Goal: Register for event/course

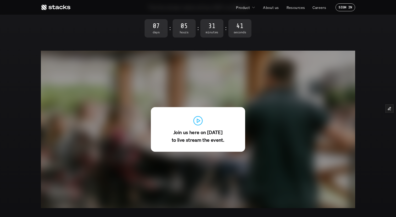
scroll to position [73, 0]
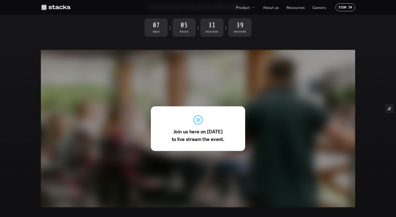
click at [198, 123] on use at bounding box center [198, 120] width 9 height 9
click at [198, 121] on use at bounding box center [198, 120] width 9 height 9
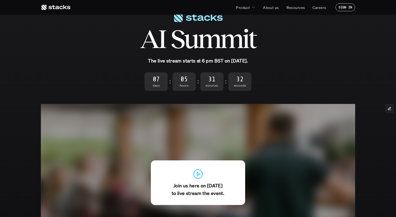
scroll to position [28, 0]
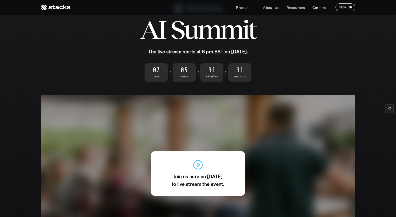
click at [196, 165] on use at bounding box center [198, 164] width 9 height 9
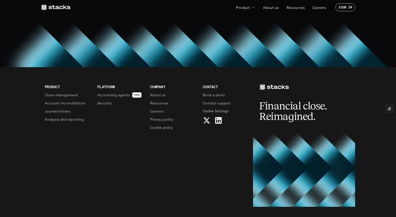
scroll to position [479, 0]
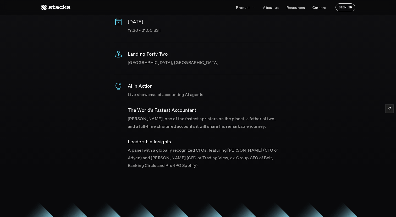
scroll to position [164, 0]
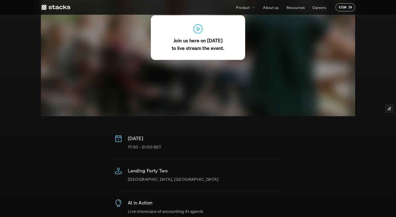
click at [182, 56] on div "Join us here on Oct 22 to live stream the event." at bounding box center [198, 37] width 94 height 45
click at [190, 42] on strong "Join us here on [DATE]" at bounding box center [198, 40] width 49 height 6
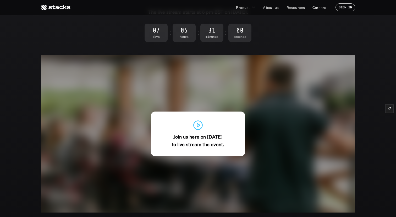
scroll to position [70, 0]
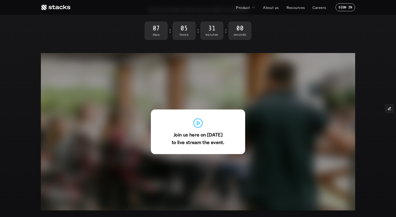
click at [198, 124] on use at bounding box center [198, 123] width 9 height 9
click at [197, 124] on use at bounding box center [198, 123] width 9 height 9
click at [198, 121] on use at bounding box center [198, 123] width 9 height 9
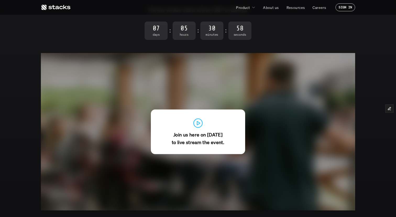
click at [201, 141] on strong "to live stream the event." at bounding box center [198, 142] width 52 height 6
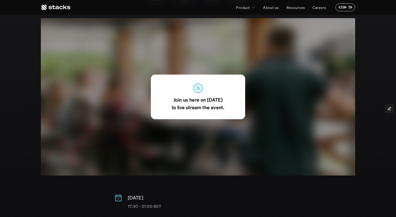
scroll to position [0, 0]
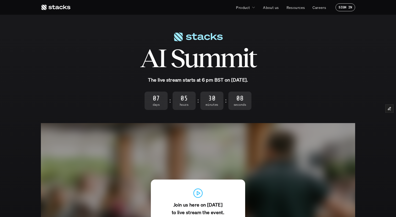
click at [160, 103] on span "Days" at bounding box center [156, 105] width 23 height 4
click at [199, 100] on strong ":" at bounding box center [198, 101] width 3 height 6
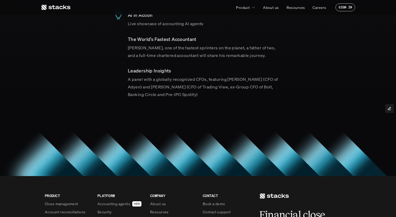
scroll to position [335, 0]
